Goal: Contribute content

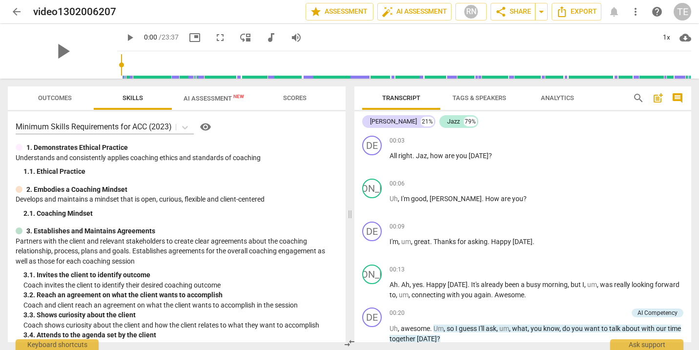
click at [14, 11] on span "arrow_back" at bounding box center [17, 12] width 12 height 12
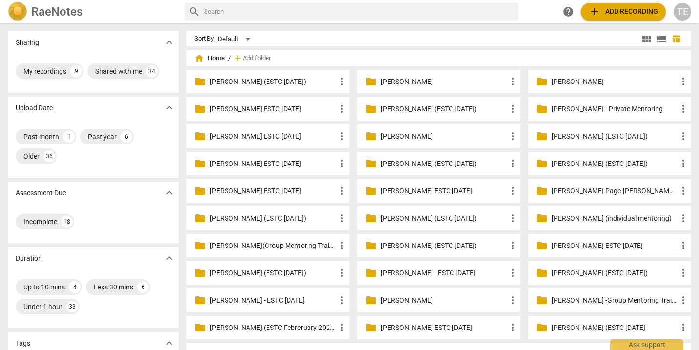
click at [243, 276] on p "[PERSON_NAME] (ESTC [DATE])" at bounding box center [273, 273] width 126 height 10
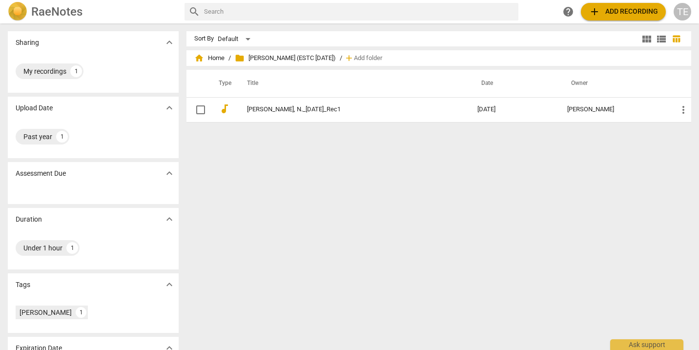
click at [618, 10] on span "add Add recording" at bounding box center [623, 12] width 69 height 12
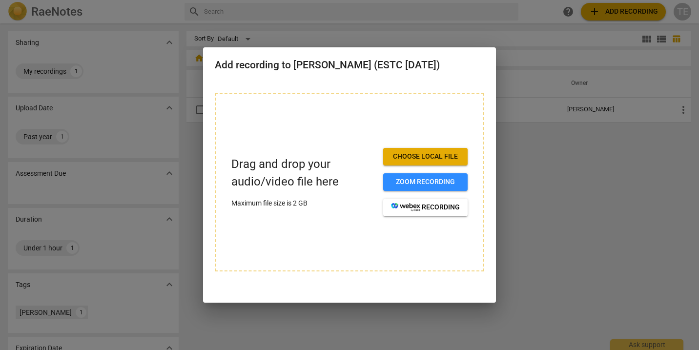
click at [418, 156] on span "Choose local file" at bounding box center [425, 157] width 69 height 10
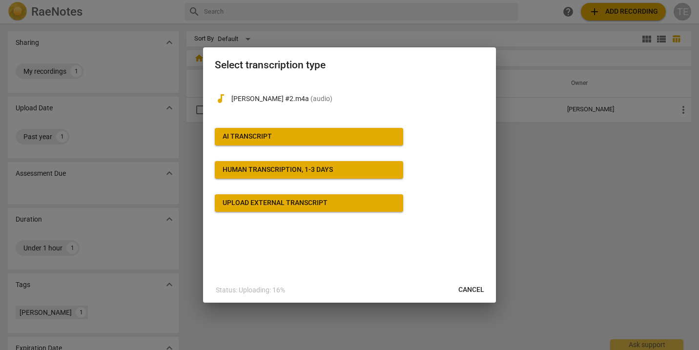
click at [332, 129] on button "AI Transcript" at bounding box center [309, 137] width 188 height 18
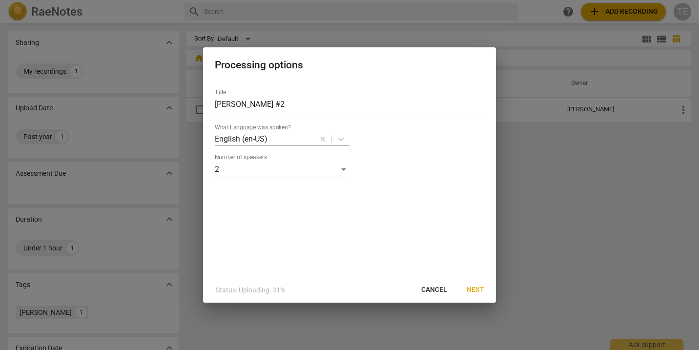
click at [478, 289] on span "Next" at bounding box center [476, 290] width 18 height 10
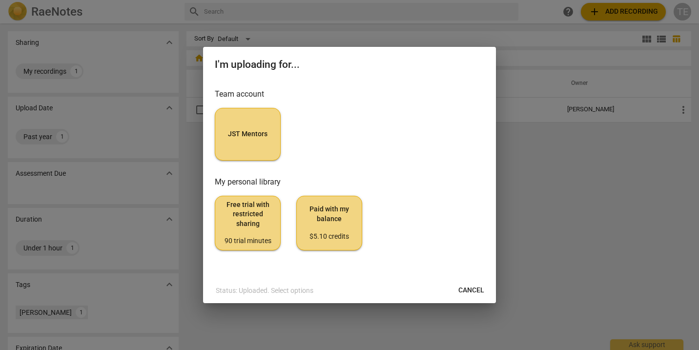
click at [466, 289] on span "Cancel" at bounding box center [471, 291] width 26 height 10
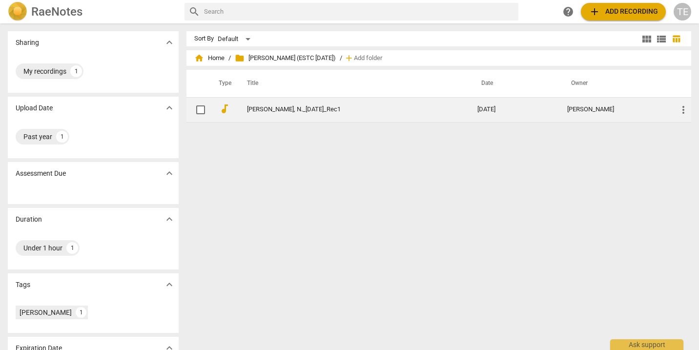
click at [295, 109] on link "[PERSON_NAME], N._[DATE]_Rec1" at bounding box center [344, 109] width 195 height 7
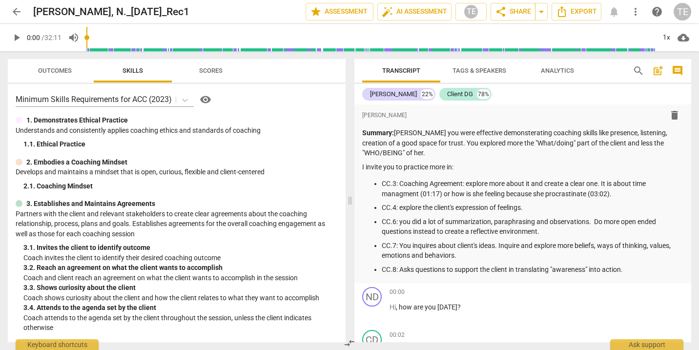
click at [17, 40] on span "play_arrow" at bounding box center [17, 38] width 12 height 12
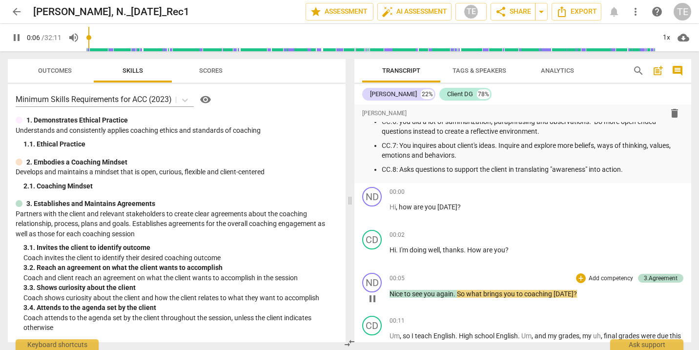
scroll to position [101, 0]
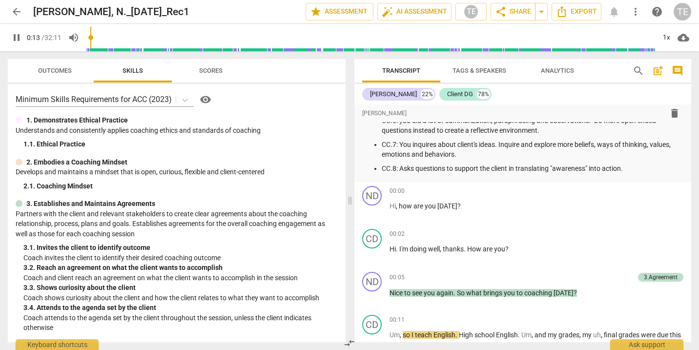
click at [17, 37] on span "pause" at bounding box center [17, 38] width 12 height 12
type input "14"
click at [16, 12] on span "arrow_back" at bounding box center [17, 12] width 12 height 12
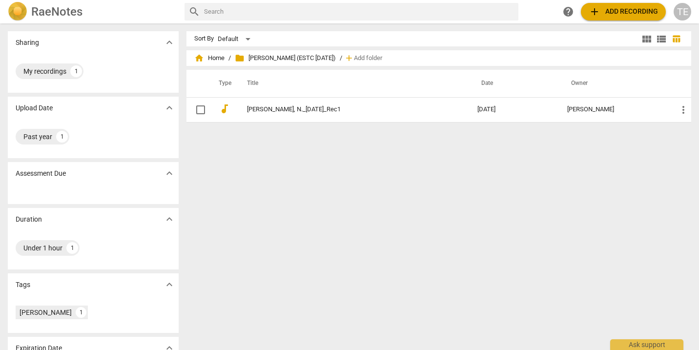
click at [630, 5] on button "add Add recording" at bounding box center [623, 12] width 85 height 18
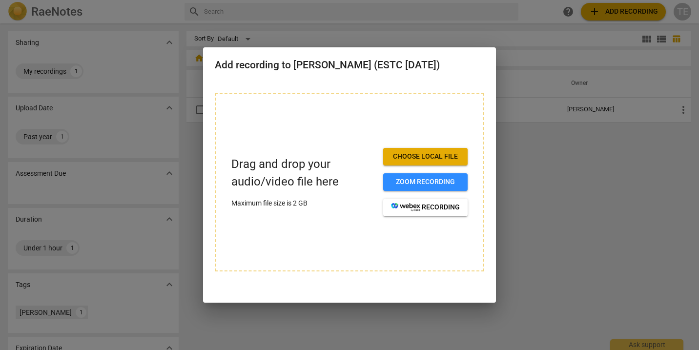
click at [428, 156] on span "Choose local file" at bounding box center [425, 157] width 69 height 10
click at [430, 155] on span "Choose local file" at bounding box center [425, 157] width 69 height 10
